Goal: Task Accomplishment & Management: Use online tool/utility

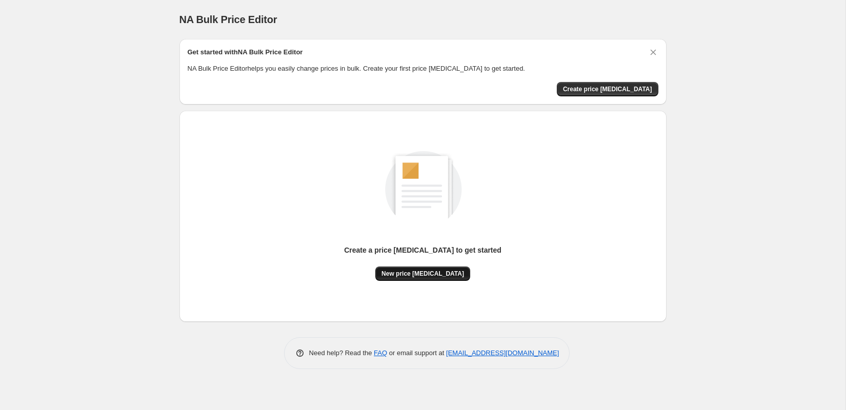
click at [413, 277] on span "New price [MEDICAL_DATA]" at bounding box center [422, 274] width 83 height 8
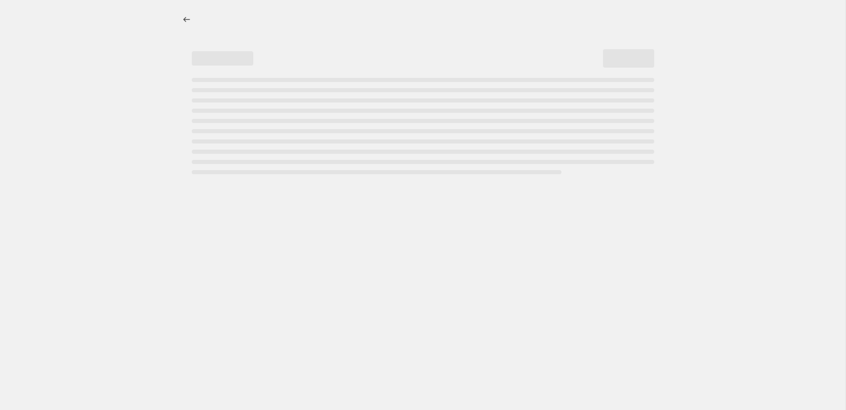
select select "percentage"
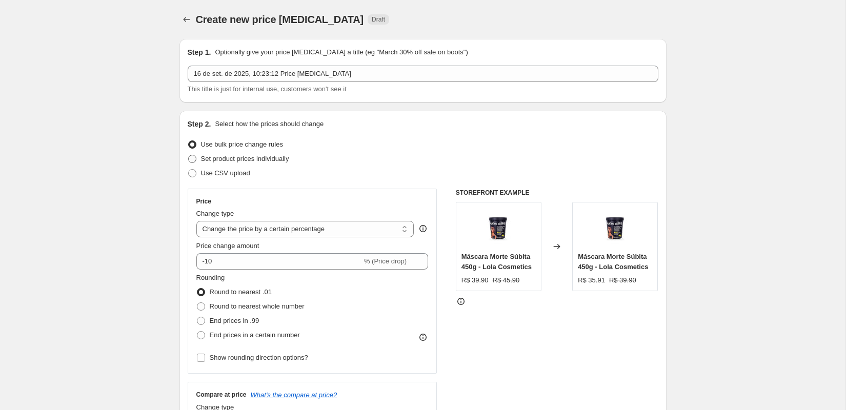
click at [232, 158] on span "Set product prices individually" at bounding box center [245, 159] width 88 height 8
click at [189, 155] on input "Set product prices individually" at bounding box center [188, 155] width 1 height 1
radio input "true"
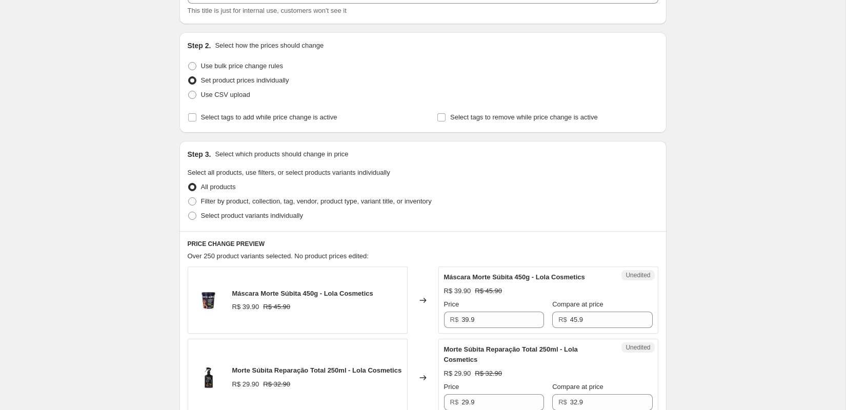
scroll to position [79, 0]
click at [226, 215] on span "Select product variants individually" at bounding box center [252, 215] width 102 height 8
click at [189, 212] on input "Select product variants individually" at bounding box center [188, 211] width 1 height 1
radio input "true"
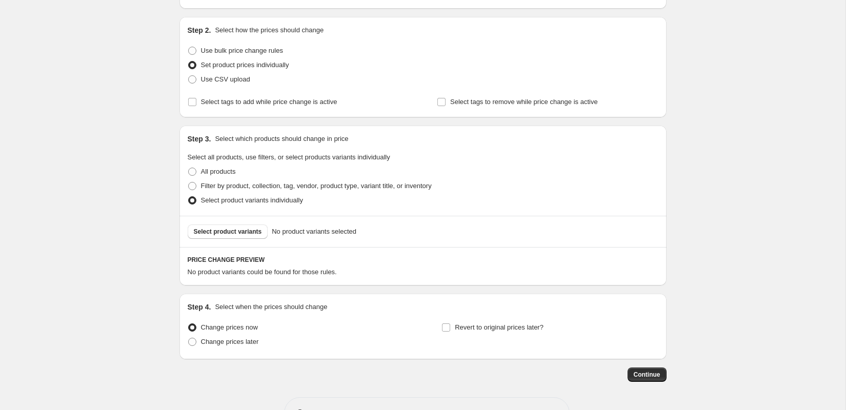
scroll to position [94, 0]
click at [228, 230] on span "Select product variants" at bounding box center [228, 231] width 68 height 8
click at [221, 183] on span "Filter by product, collection, tag, vendor, product type, variant title, or inv…" at bounding box center [316, 185] width 231 height 8
click at [189, 182] on input "Filter by product, collection, tag, vendor, product type, variant title, or inv…" at bounding box center [188, 181] width 1 height 1
radio input "true"
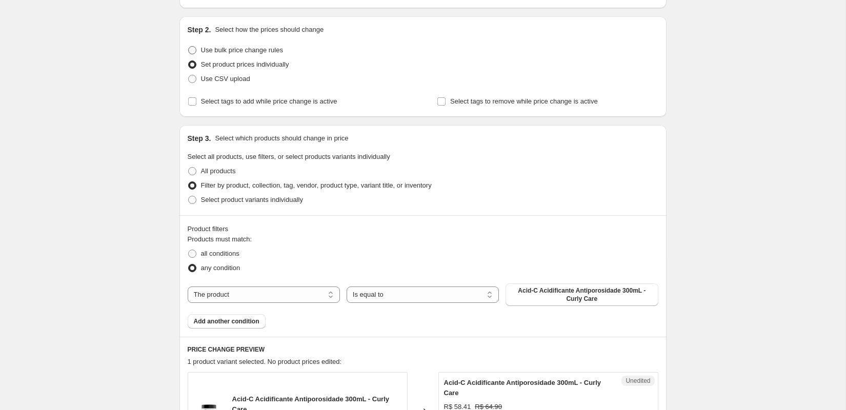
click at [262, 47] on span "Use bulk price change rules" at bounding box center [242, 50] width 82 height 8
click at [189, 47] on input "Use bulk price change rules" at bounding box center [188, 46] width 1 height 1
radio input "true"
select select "percentage"
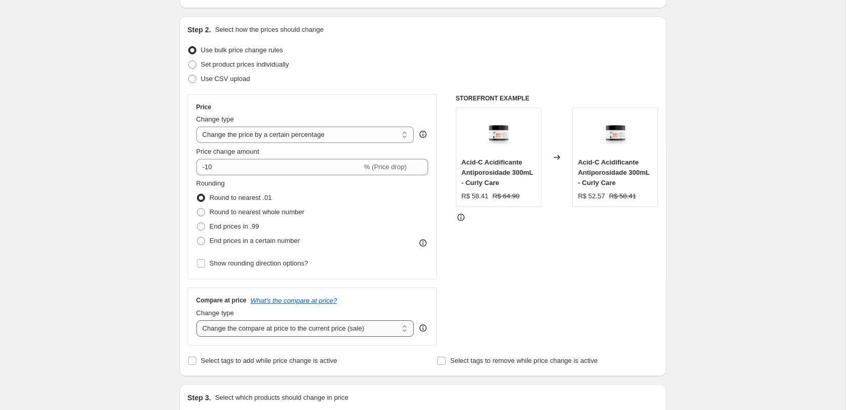
click at [196, 320] on select "Change the compare at price to the current price (sale) Change the compare at p…" at bounding box center [305, 328] width 218 height 16
select select "remove"
click option "Remove the compare at price" at bounding box center [0, 0] width 0 height 0
click at [151, 252] on div "Create new price [MEDICAL_DATA]. This page is ready Create new price [MEDICAL_D…" at bounding box center [422, 386] width 845 height 960
select select "no_change"
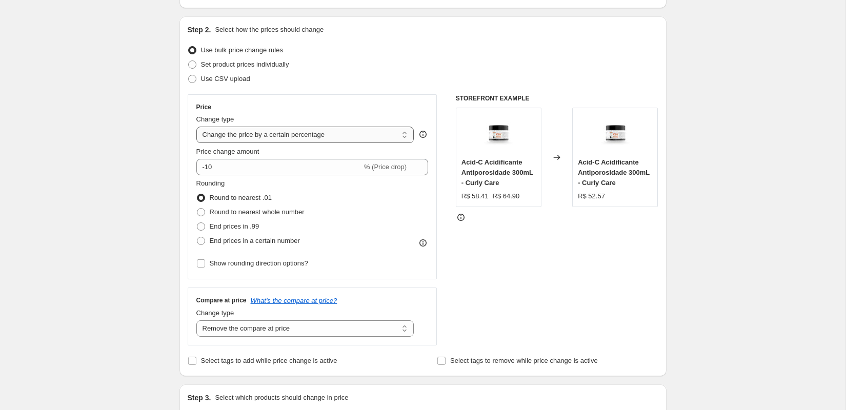
click option "Don't change the price" at bounding box center [0, 0] width 0 height 0
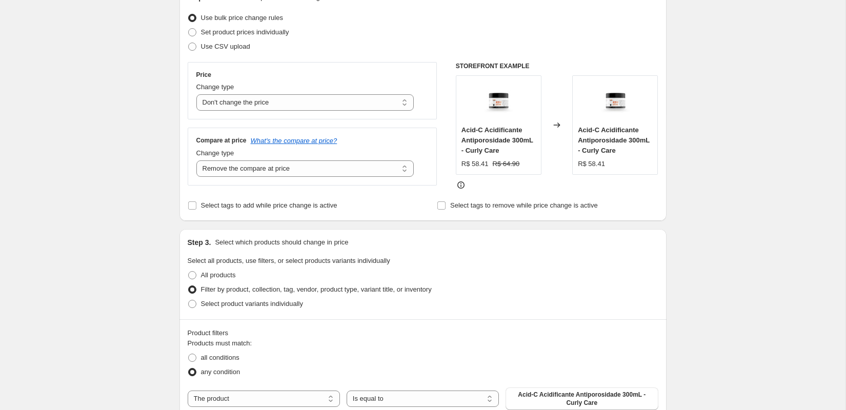
scroll to position [154, 0]
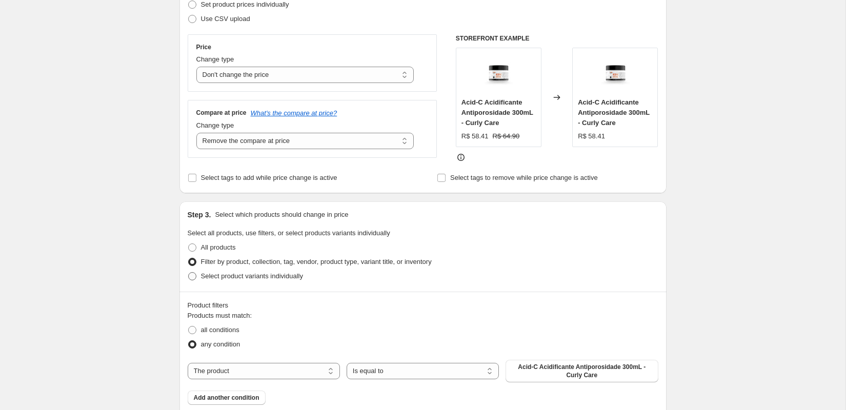
click at [242, 274] on span "Select product variants individually" at bounding box center [252, 276] width 102 height 8
click at [189, 273] on input "Select product variants individually" at bounding box center [188, 272] width 1 height 1
radio input "true"
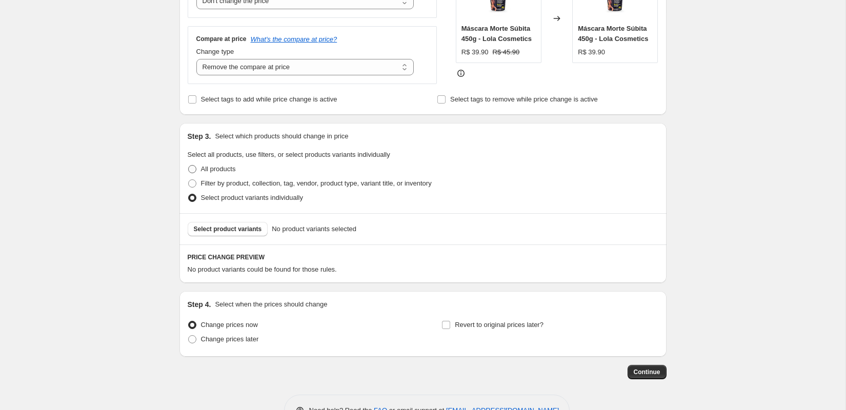
scroll to position [260, 0]
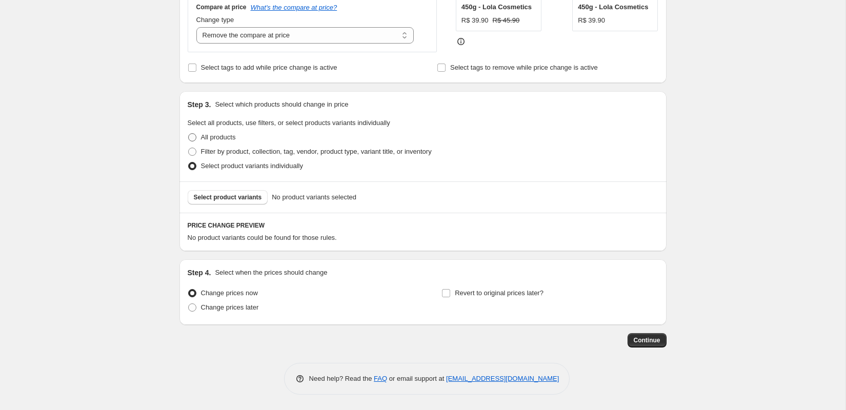
click at [214, 137] on span "All products" at bounding box center [218, 137] width 35 height 8
click at [189, 134] on input "All products" at bounding box center [188, 133] width 1 height 1
radio input "true"
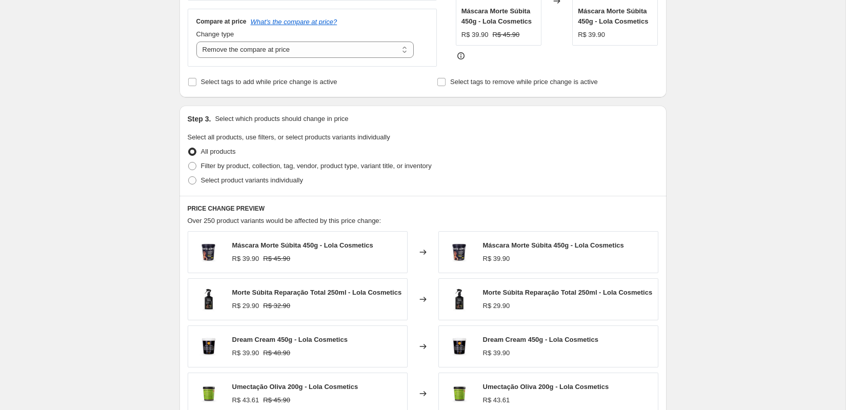
scroll to position [241, 0]
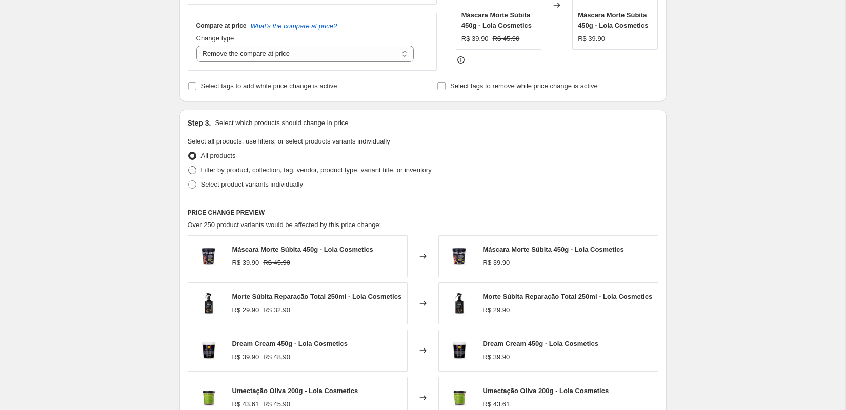
click at [264, 170] on span "Filter by product, collection, tag, vendor, product type, variant title, or inv…" at bounding box center [316, 170] width 231 height 8
click at [189, 167] on input "Filter by product, collection, tag, vendor, product type, variant title, or inv…" at bounding box center [188, 166] width 1 height 1
radio input "true"
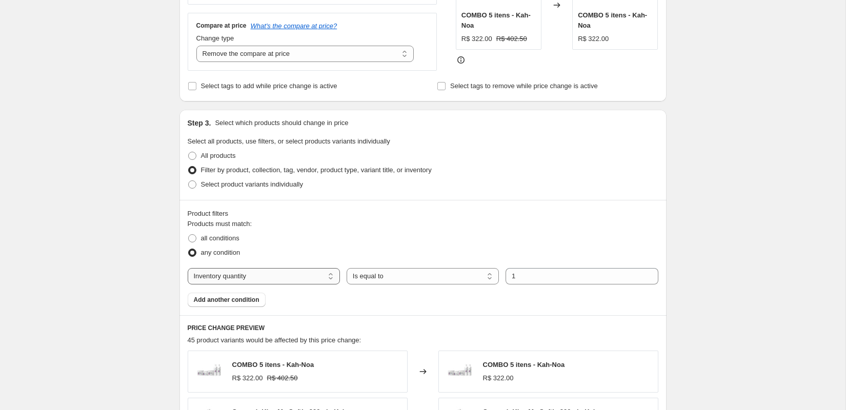
select select "product"
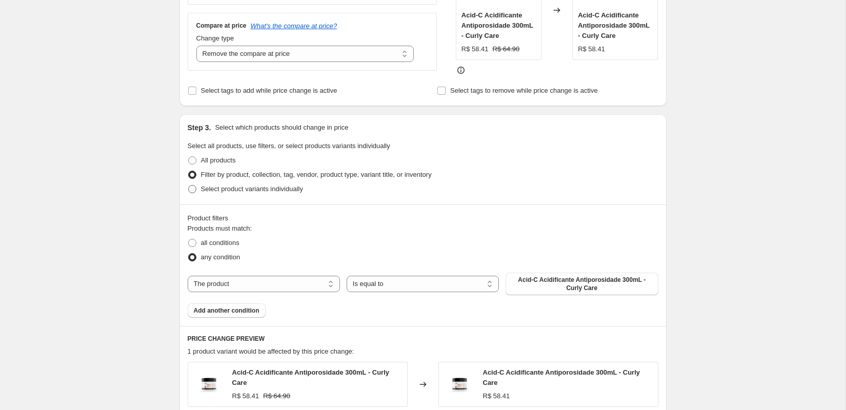
click at [254, 192] on span "Select product variants individually" at bounding box center [252, 189] width 102 height 8
click at [189, 186] on input "Select product variants individually" at bounding box center [188, 185] width 1 height 1
radio input "true"
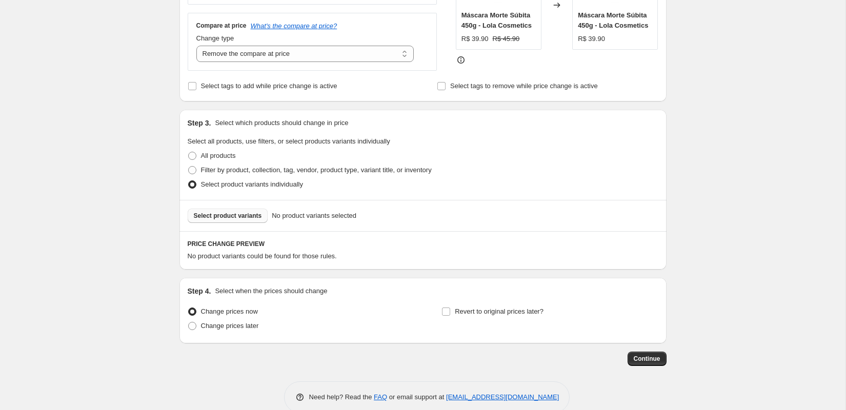
click at [223, 216] on span "Select product variants" at bounding box center [228, 216] width 68 height 8
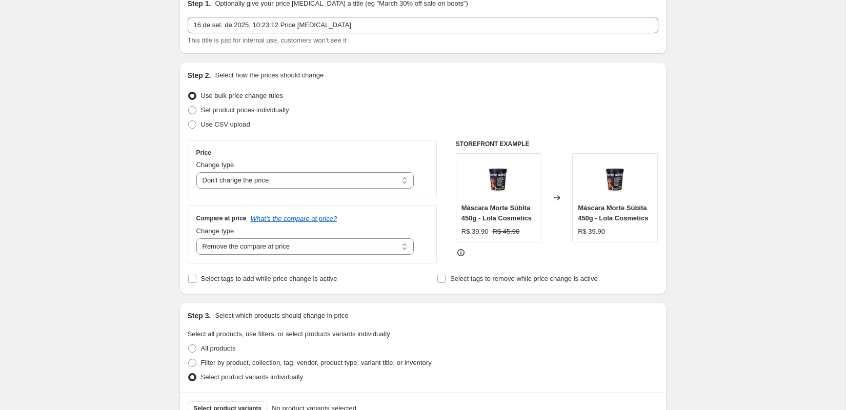
scroll to position [0, 0]
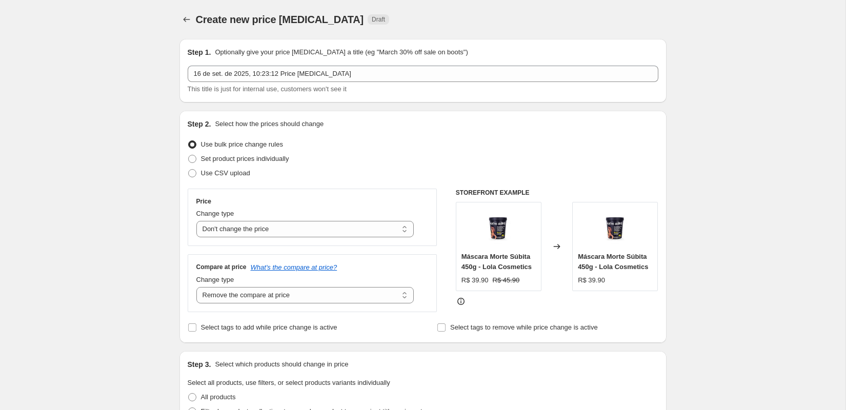
click at [133, 118] on div "Create new price [MEDICAL_DATA]. This page is ready Create new price [MEDICAL_D…" at bounding box center [422, 335] width 845 height 670
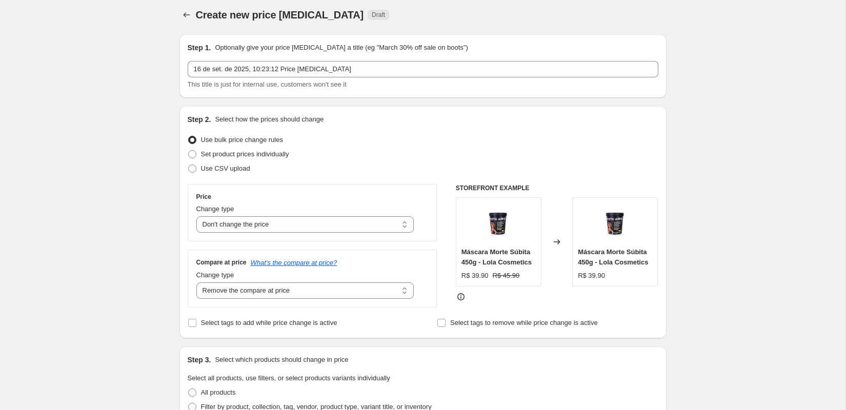
scroll to position [22, 0]
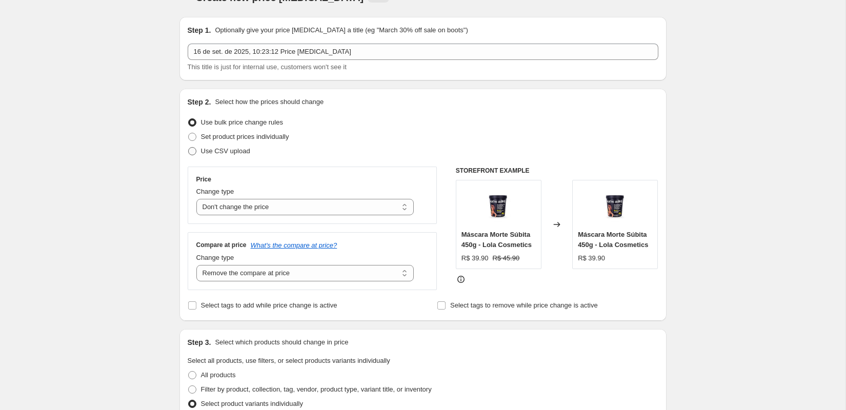
click at [228, 152] on span "Use CSV upload" at bounding box center [225, 151] width 49 height 8
click at [189, 148] on input "Use CSV upload" at bounding box center [188, 147] width 1 height 1
radio input "true"
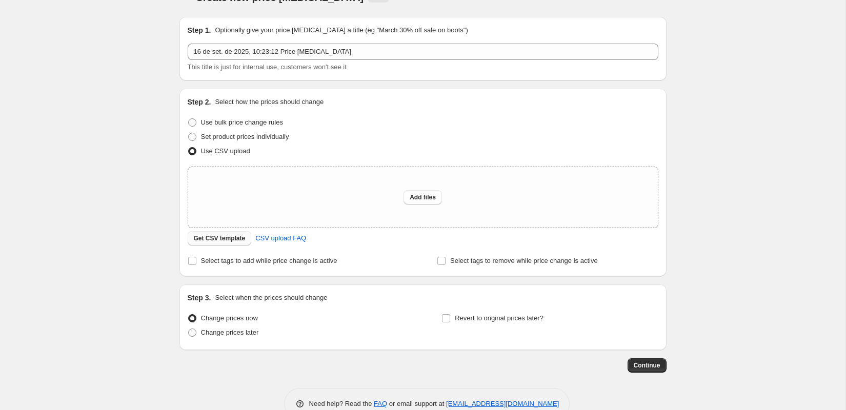
click at [216, 239] on span "Get CSV template" at bounding box center [220, 238] width 52 height 8
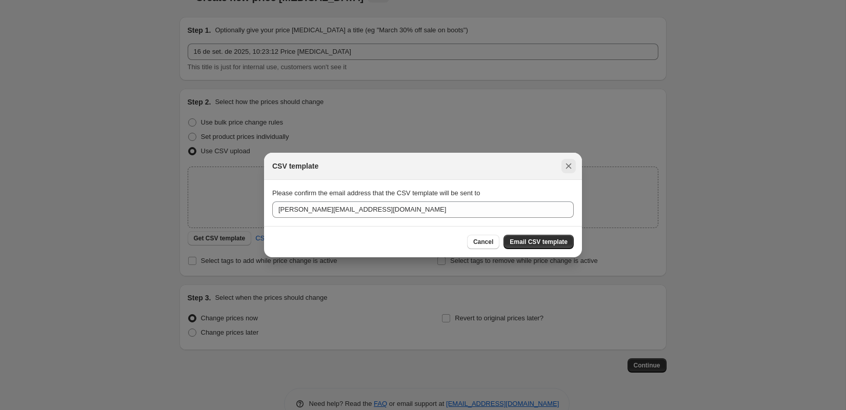
click at [569, 165] on icon "Close" at bounding box center [569, 166] width 6 height 6
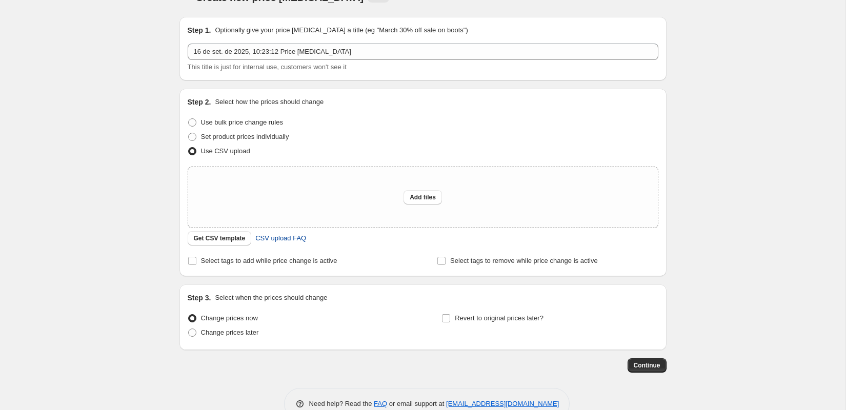
click at [282, 238] on span "CSV upload FAQ" at bounding box center [280, 238] width 51 height 10
click at [218, 242] on span "Get CSV template" at bounding box center [220, 238] width 52 height 8
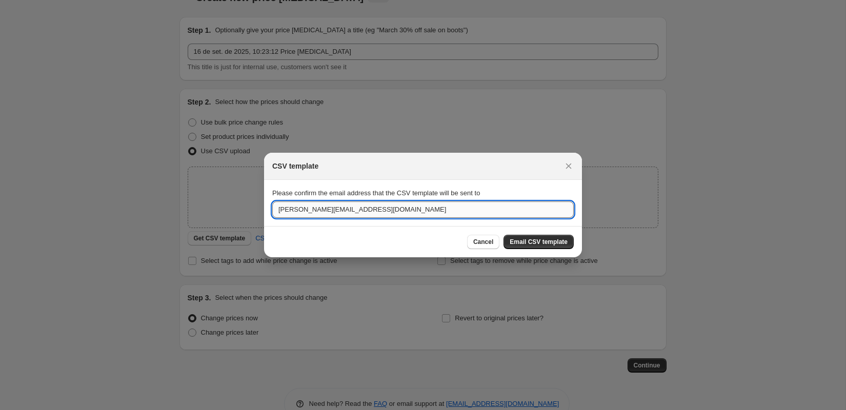
click at [293, 210] on input "[PERSON_NAME][EMAIL_ADDRESS][DOMAIN_NAME]" at bounding box center [422, 209] width 301 height 16
type input "[EMAIL_ADDRESS][DOMAIN_NAME]"
click at [538, 242] on span "Email CSV template" at bounding box center [538, 242] width 58 height 8
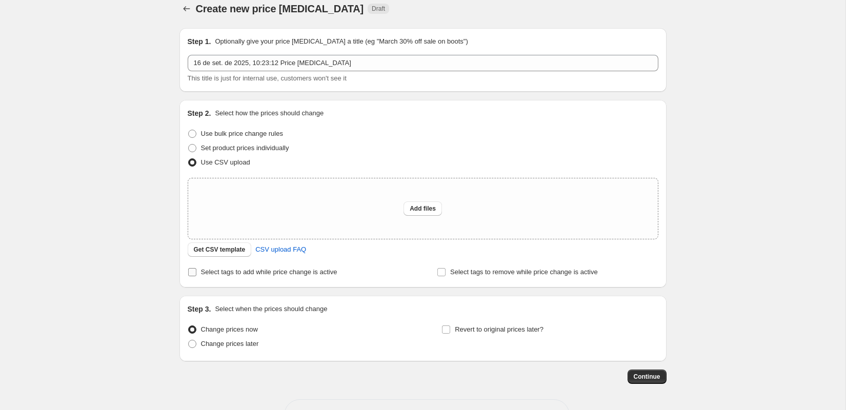
scroll to position [0, 0]
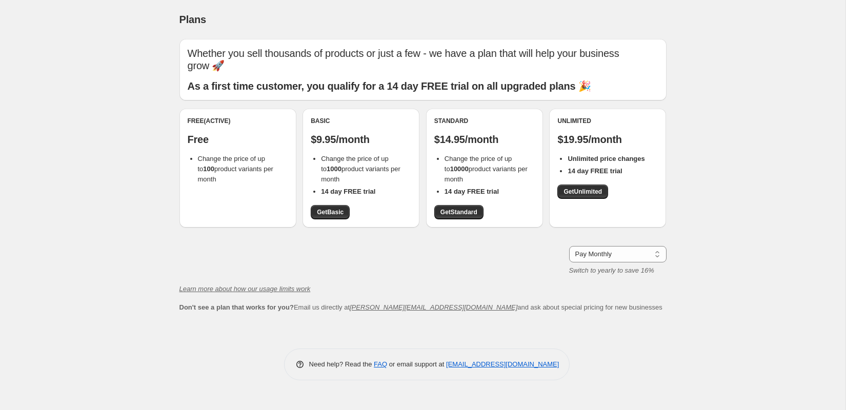
click at [65, 76] on div "Plans. This page is ready Plans Whether you sell thousands of products or just …" at bounding box center [422, 205] width 845 height 410
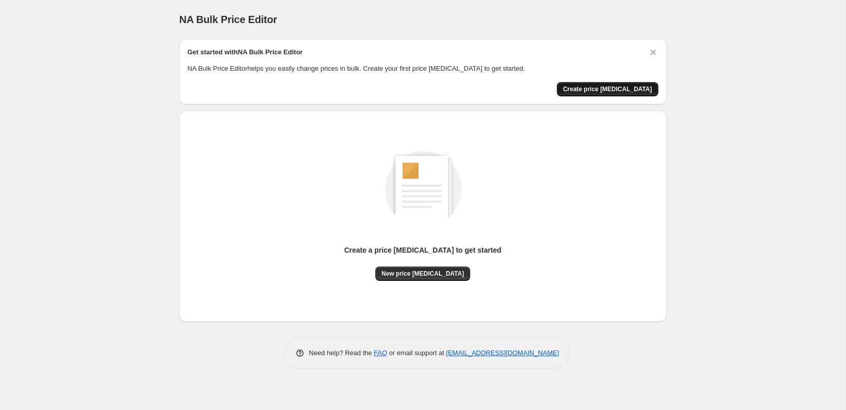
click at [601, 91] on span "Create price [MEDICAL_DATA]" at bounding box center [607, 89] width 89 height 8
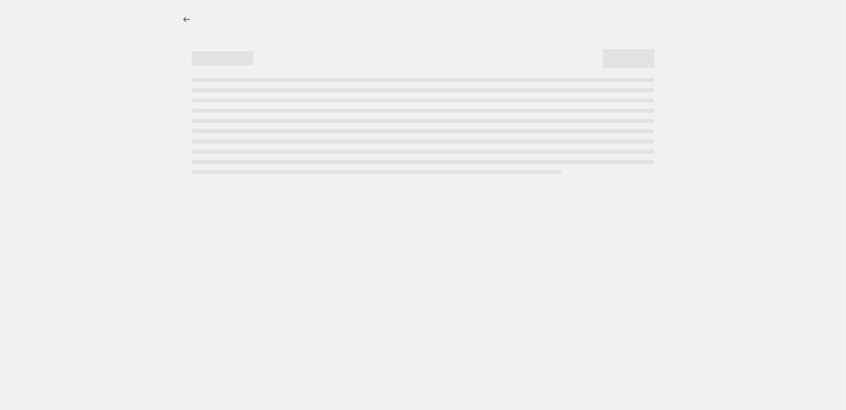
select select "percentage"
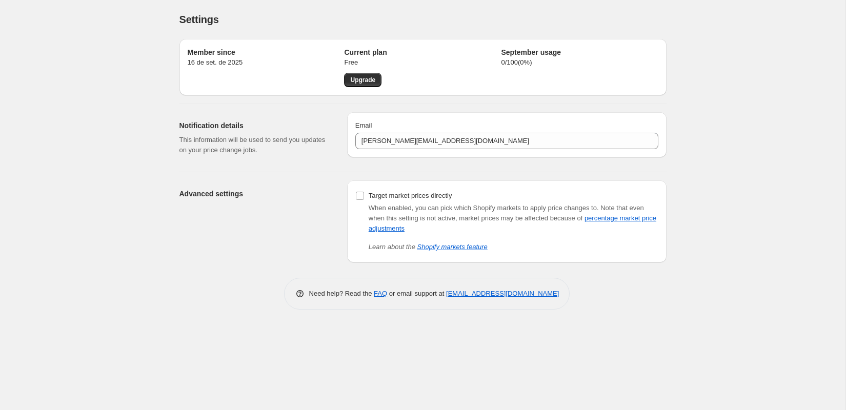
click at [223, 168] on div "Member since 16 de set. de 2025 Current plan Free Upgrade September usage 0 / 1…" at bounding box center [418, 147] width 495 height 232
click at [312, 115] on div "Notification details This information will be used to send you updates on your …" at bounding box center [258, 137] width 159 height 51
click at [261, 183] on div "Advanced settings" at bounding box center [258, 221] width 159 height 82
click at [224, 257] on div "Advanced settings" at bounding box center [258, 221] width 159 height 82
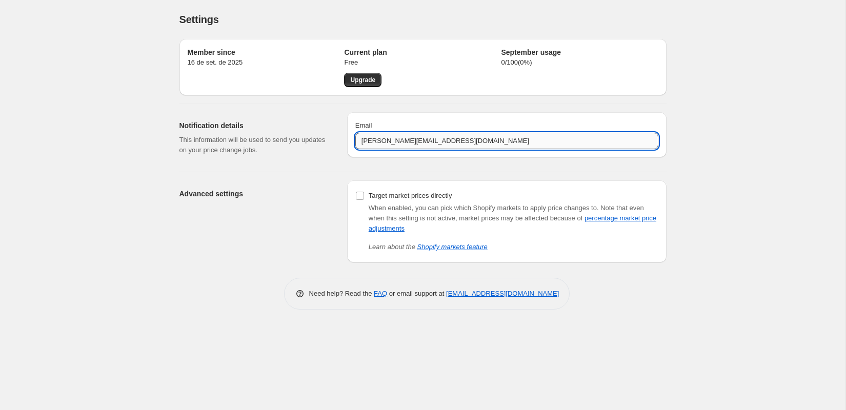
click at [625, 141] on input "[PERSON_NAME][EMAIL_ADDRESS][DOMAIN_NAME]" at bounding box center [506, 141] width 303 height 16
click at [622, 112] on div "Email [PERSON_NAME][EMAIL_ADDRESS][DOMAIN_NAME]" at bounding box center [506, 134] width 319 height 45
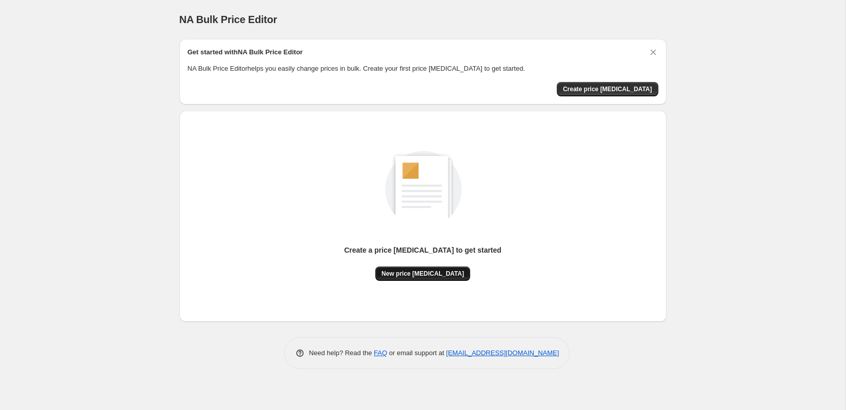
click at [424, 270] on span "New price [MEDICAL_DATA]" at bounding box center [422, 274] width 83 height 8
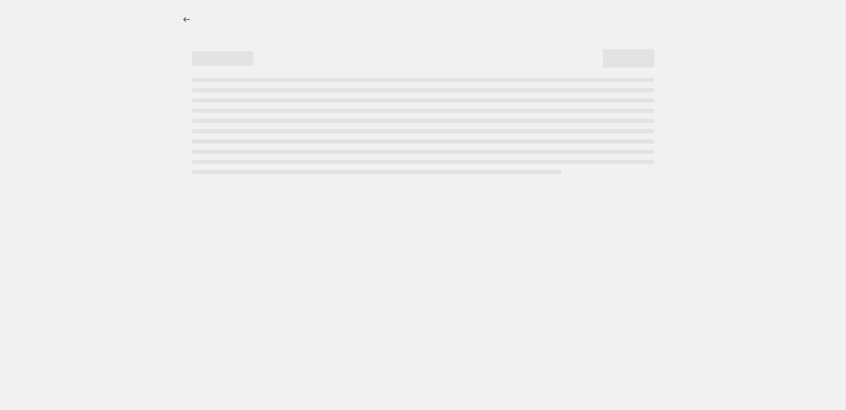
select select "percentage"
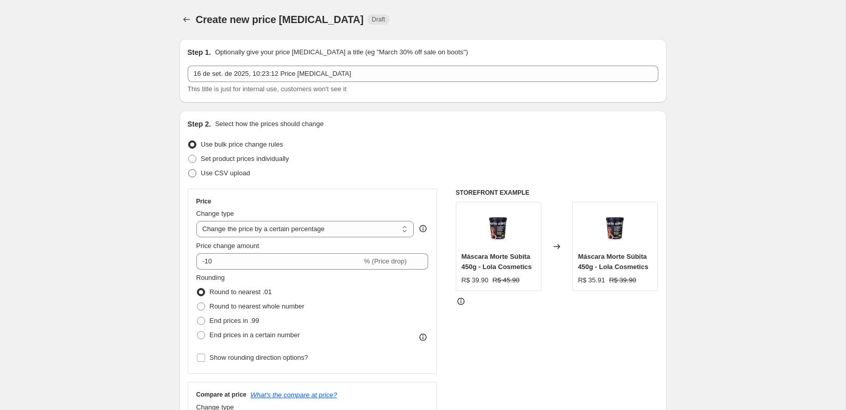
click at [234, 175] on span "Use CSV upload" at bounding box center [225, 173] width 49 height 8
click at [189, 170] on input "Use CSV upload" at bounding box center [188, 169] width 1 height 1
radio input "true"
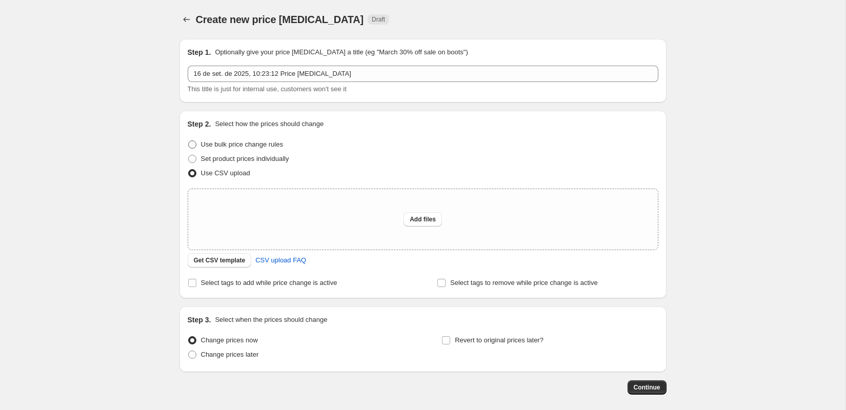
click at [242, 143] on span "Use bulk price change rules" at bounding box center [242, 144] width 82 height 8
click at [189, 141] on input "Use bulk price change rules" at bounding box center [188, 140] width 1 height 1
radio input "true"
select select "percentage"
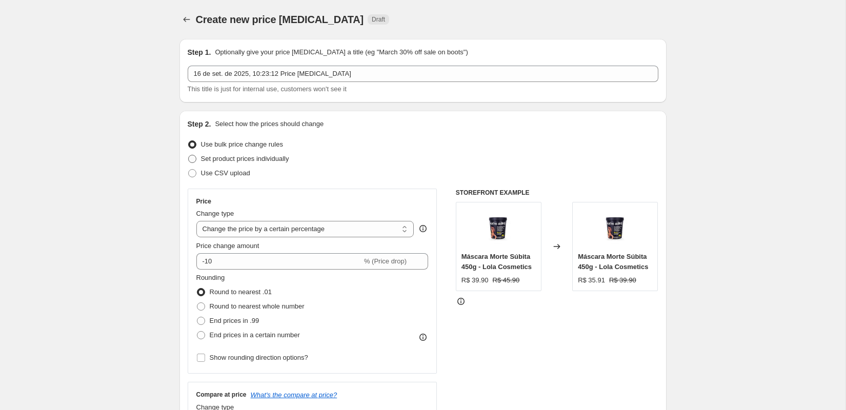
click at [227, 157] on span "Set product prices individually" at bounding box center [245, 159] width 88 height 8
click at [189, 155] on input "Set product prices individually" at bounding box center [188, 155] width 1 height 1
radio input "true"
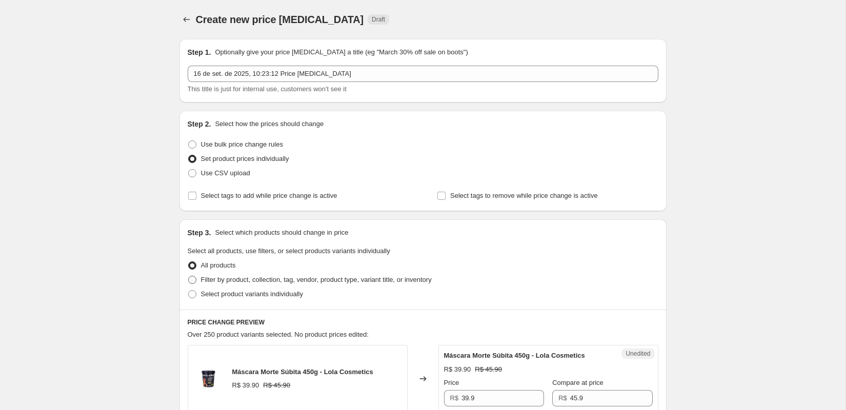
click at [280, 279] on span "Filter by product, collection, tag, vendor, product type, variant title, or inv…" at bounding box center [316, 280] width 231 height 8
click at [189, 276] on input "Filter by product, collection, tag, vendor, product type, variant title, or inv…" at bounding box center [188, 276] width 1 height 1
radio input "true"
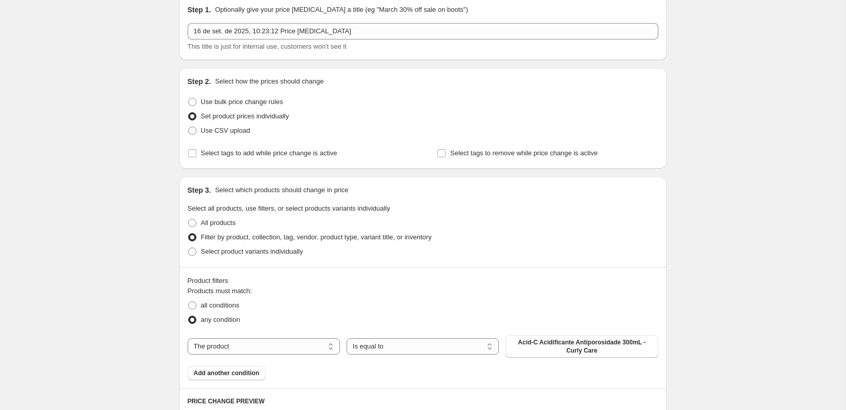
scroll to position [62, 0]
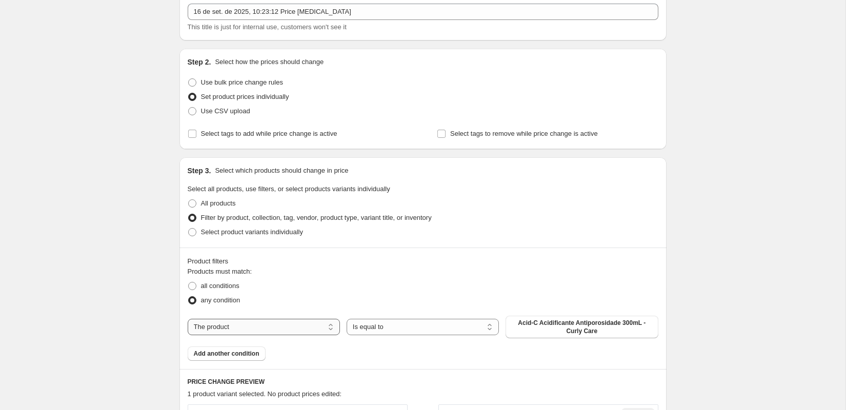
click at [188, 319] on select "The product The product's collection The product's tag The product's vendor The…" at bounding box center [264, 327] width 152 height 16
select select "vendor"
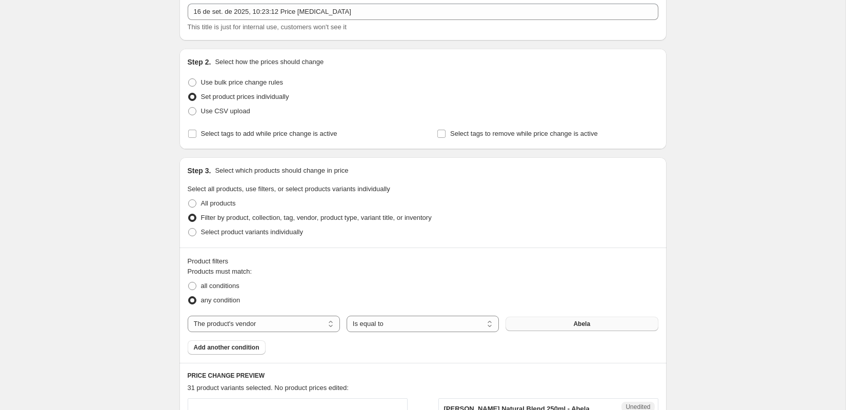
click at [516, 322] on button "Abela" at bounding box center [581, 324] width 152 height 14
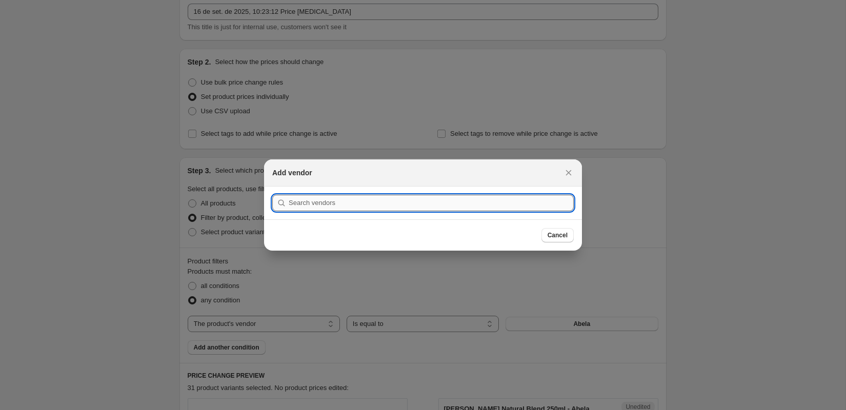
click at [390, 202] on input ":rip:" at bounding box center [431, 203] width 285 height 16
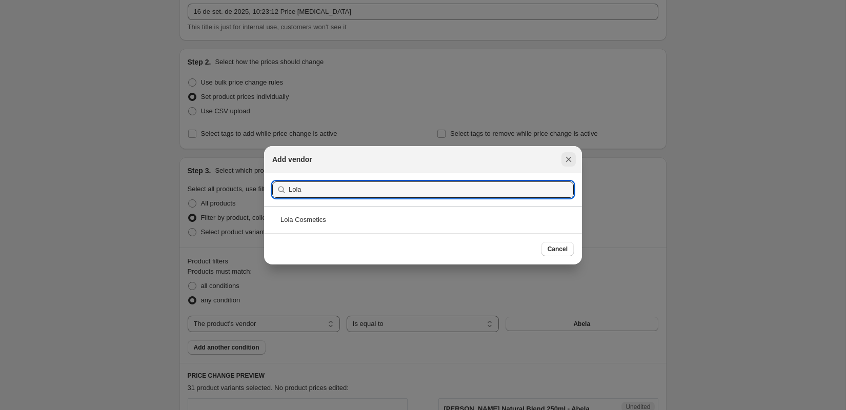
type input "Lola"
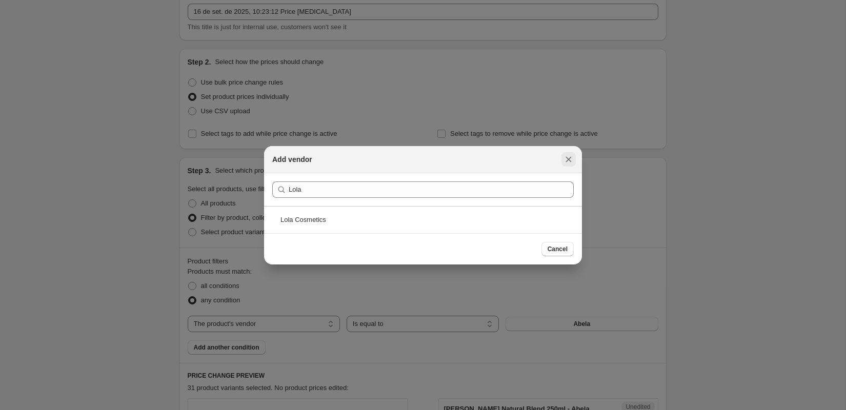
click at [570, 156] on icon "Close" at bounding box center [568, 159] width 10 height 10
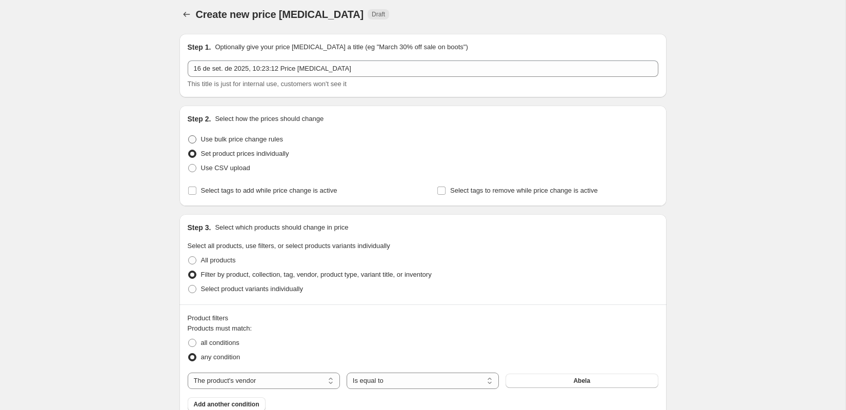
scroll to position [0, 0]
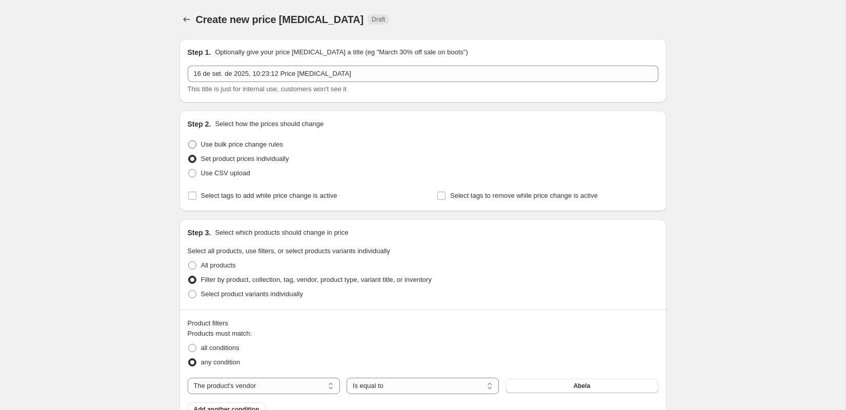
click at [223, 144] on span "Use bulk price change rules" at bounding box center [242, 144] width 82 height 8
click at [189, 141] on input "Use bulk price change rules" at bounding box center [188, 140] width 1 height 1
radio input "true"
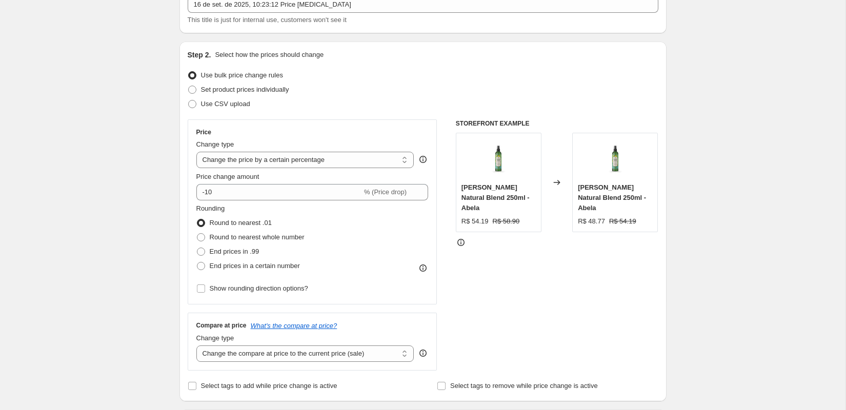
scroll to position [70, 0]
select select "no_change"
click option "Don't change the price" at bounding box center [0, 0] width 0 height 0
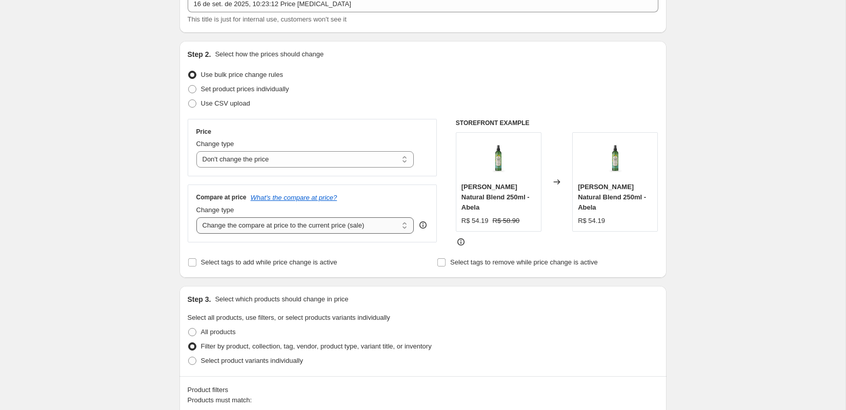
click option "Remove the compare at price" at bounding box center [0, 0] width 0 height 0
click option "Don't change the compare at price" at bounding box center [0, 0] width 0 height 0
click option "Change the compare at price by a certain percentage relative to the actual price" at bounding box center [0, 0] width 0 height 0
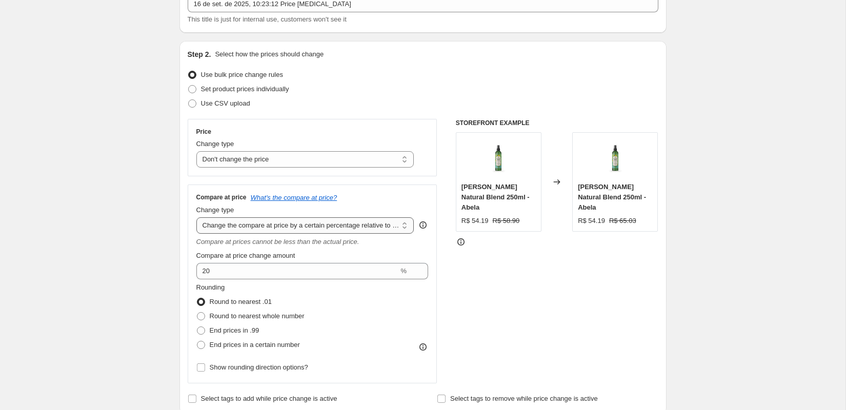
select select "remove"
click option "Remove the compare at price" at bounding box center [0, 0] width 0 height 0
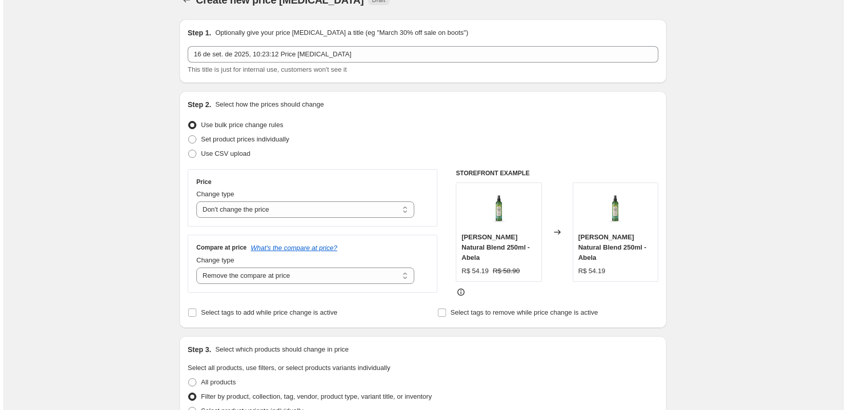
scroll to position [12, 0]
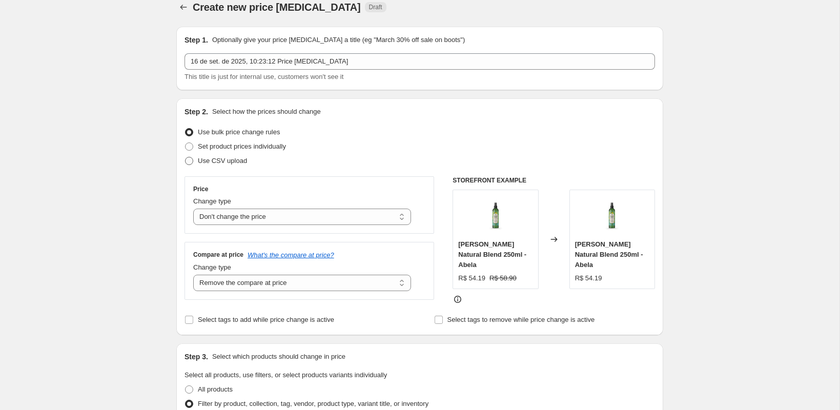
click at [223, 160] on span "Use CSV upload" at bounding box center [222, 161] width 49 height 8
click at [186, 157] on input "Use CSV upload" at bounding box center [185, 157] width 1 height 1
radio input "true"
